Goal: Communication & Community: Answer question/provide support

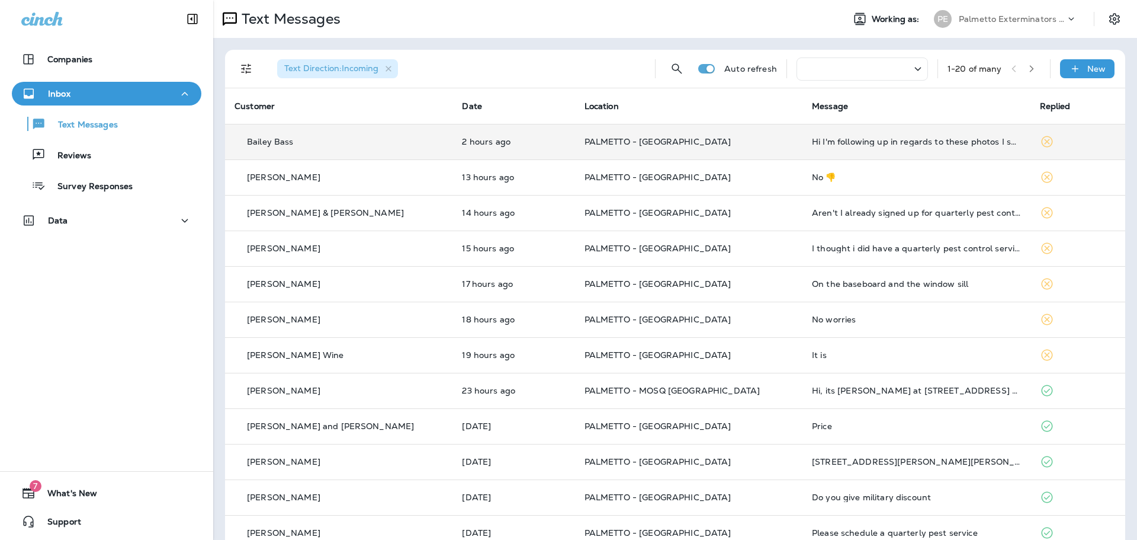
click at [686, 133] on td "PALMETTO - [GEOGRAPHIC_DATA]" at bounding box center [688, 142] width 227 height 36
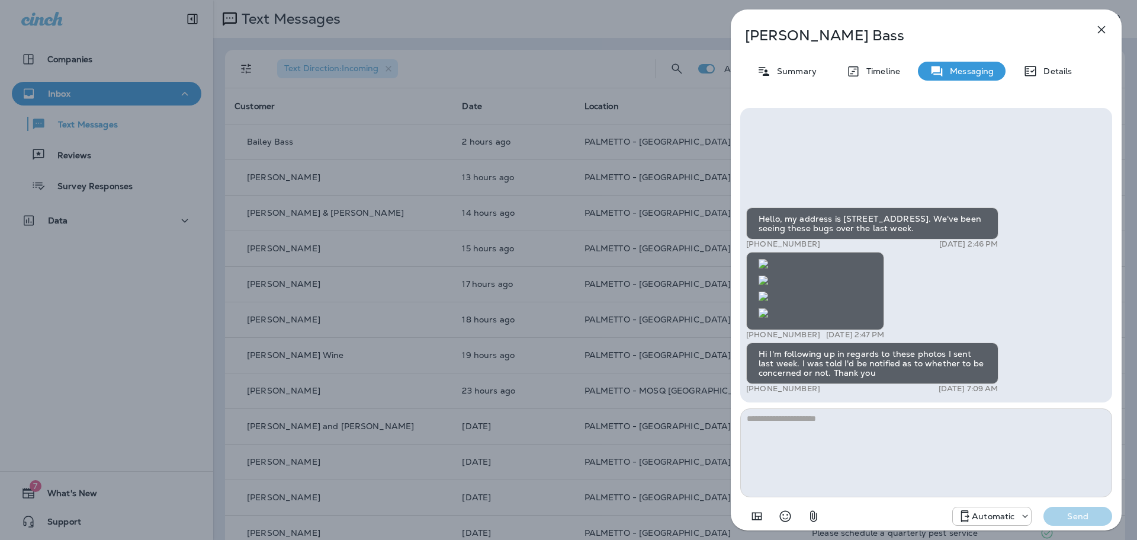
scroll to position [-1075, 0]
drag, startPoint x: 853, startPoint y: 127, endPoint x: 887, endPoint y: 127, distance: 34.4
click at [887, 207] on div "Hello, my address is [STREET_ADDRESS]. We've been seeing these bugs over the la…" at bounding box center [872, 223] width 252 height 32
drag, startPoint x: 865, startPoint y: 132, endPoint x: 848, endPoint y: 122, distance: 19.9
click at [850, 207] on div "Hello, my address is [STREET_ADDRESS]. We've been seeing these bugs over the la…" at bounding box center [872, 223] width 252 height 32
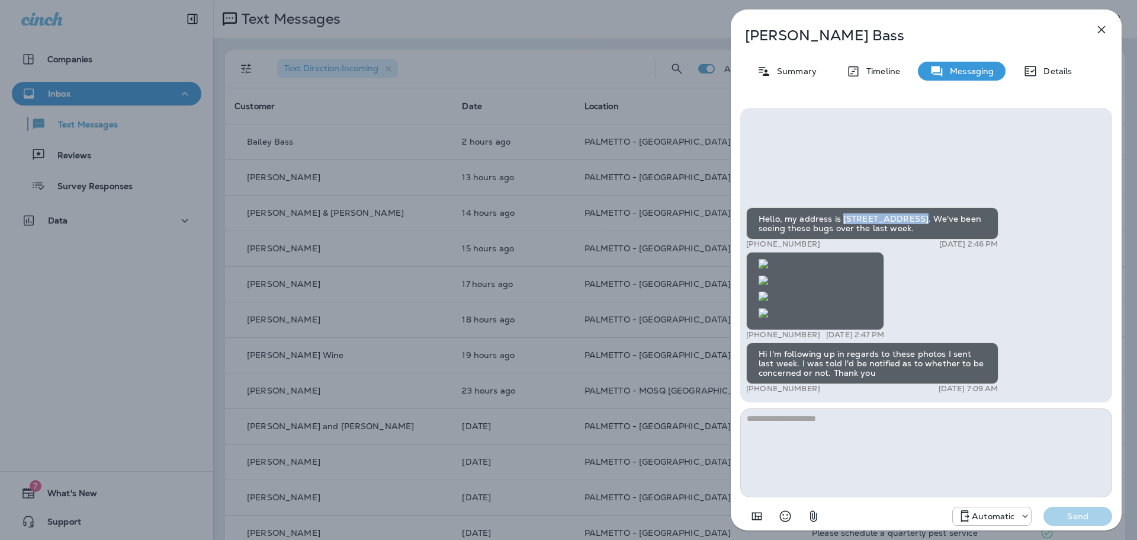
drag, startPoint x: 841, startPoint y: 124, endPoint x: 910, endPoint y: 123, distance: 69.3
click at [910, 207] on div "Hello, my address is [STREET_ADDRESS]. We've been seeing these bugs over the la…" at bounding box center [872, 223] width 252 height 32
copy div "[STREET_ADDRESS]"
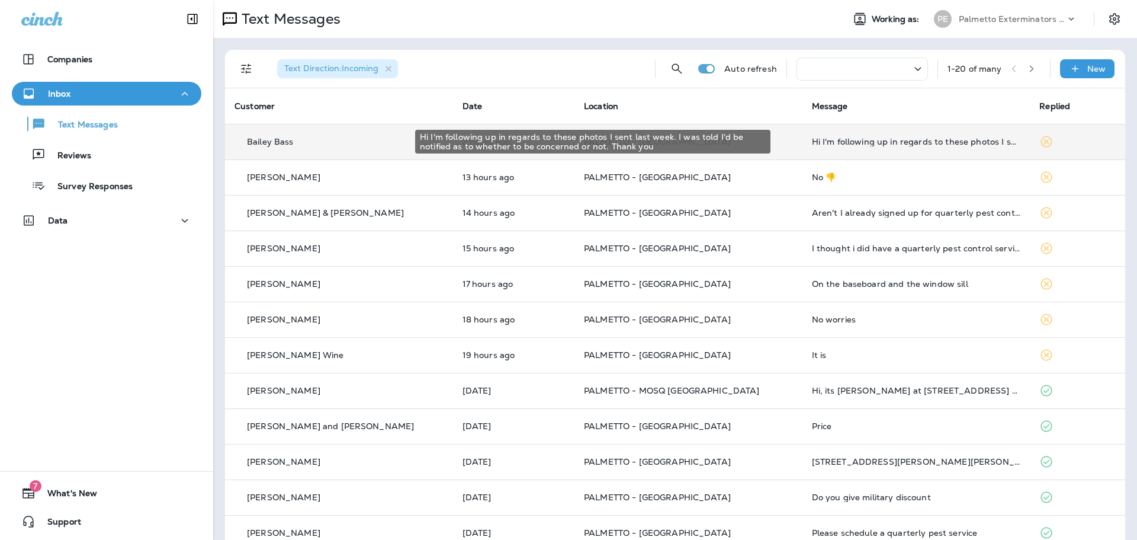
click at [910, 143] on div "Hi I'm following up in regards to these photos I sent last week. I was told I'd…" at bounding box center [916, 141] width 209 height 9
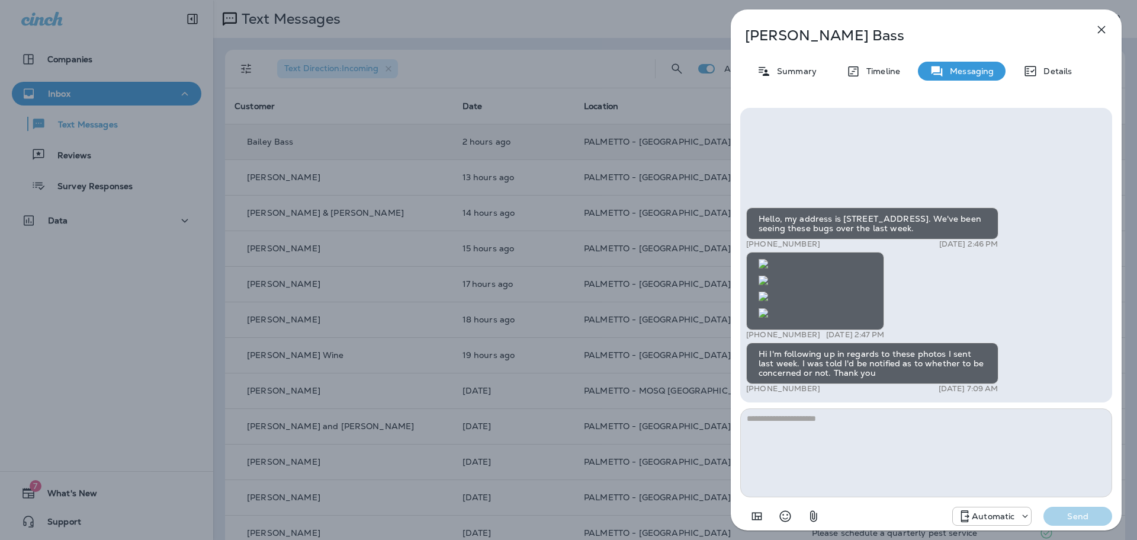
click at [1102, 27] on icon "button" at bounding box center [1101, 30] width 14 height 14
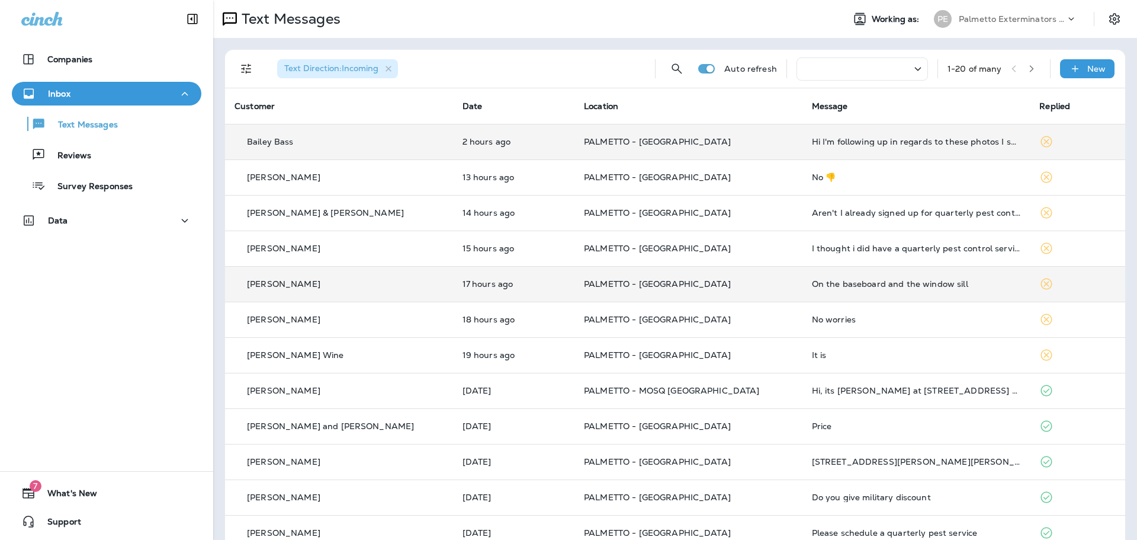
click at [647, 273] on td "PALMETTO - [GEOGRAPHIC_DATA]" at bounding box center [688, 284] width 228 height 36
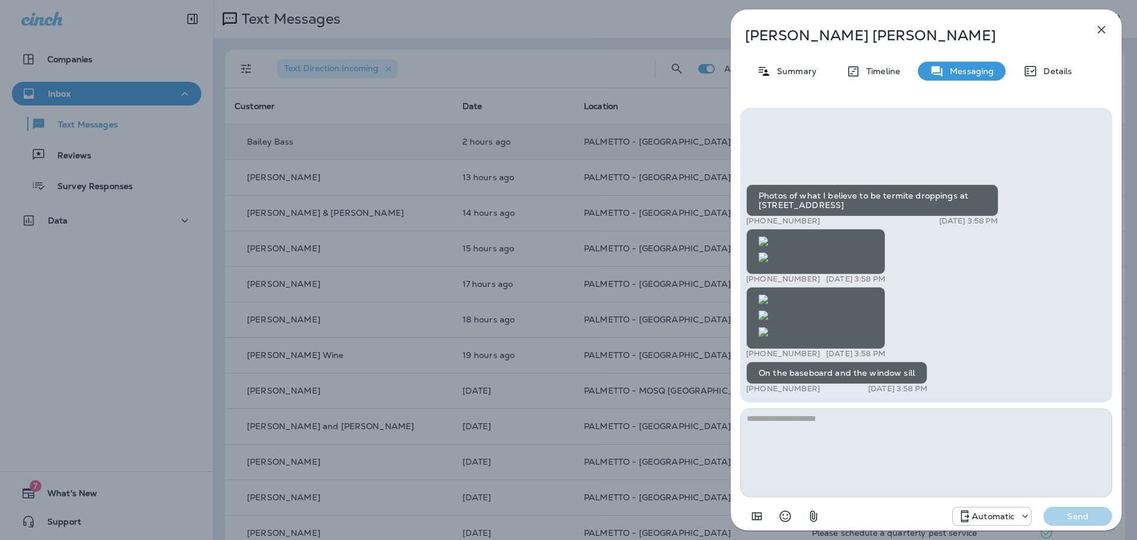
scroll to position [-1378, 0]
click at [768, 236] on img at bounding box center [763, 240] width 9 height 9
click at [768, 327] on img at bounding box center [763, 331] width 9 height 9
